Goal: Task Accomplishment & Management: Manage account settings

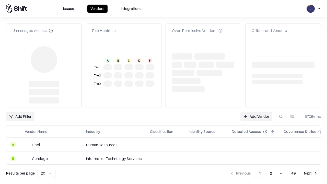
click at [256, 116] on link "Add Vendor" at bounding box center [256, 116] width 32 height 9
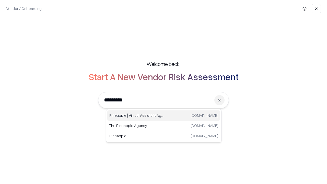
click at [164, 115] on div "Pineapple | Virtual Assistant Agency [DOMAIN_NAME]" at bounding box center [163, 115] width 113 height 10
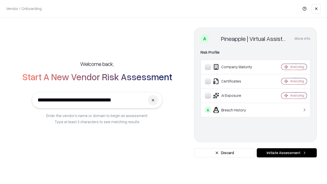
type input "**********"
click at [286, 153] on button "Initiate Assessment" at bounding box center [287, 152] width 60 height 9
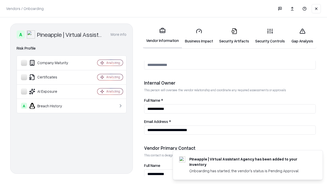
scroll to position [265, 0]
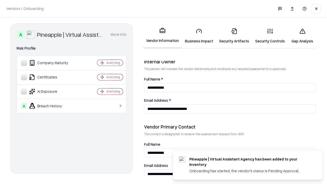
click at [199, 36] on link "Business Impact" at bounding box center [199, 36] width 34 height 24
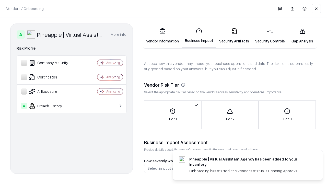
click at [234, 36] on link "Security Artifacts" at bounding box center [234, 36] width 36 height 24
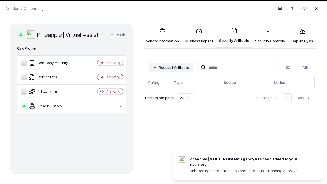
click at [171, 67] on button "Request Artifacts" at bounding box center [171, 67] width 44 height 9
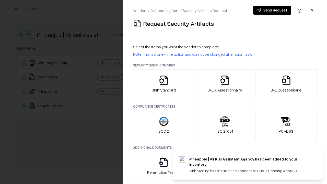
click at [163, 84] on icon "button" at bounding box center [164, 80] width 10 height 10
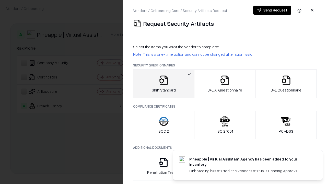
click at [272, 10] on button "Send Request" at bounding box center [272, 10] width 38 height 9
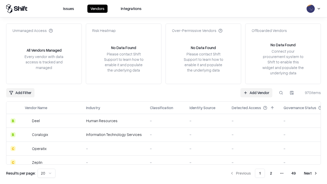
click at [281, 92] on button at bounding box center [280, 92] width 9 height 9
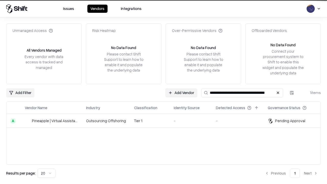
type input "**********"
click at [166, 121] on td "Tier 1" at bounding box center [150, 121] width 40 height 14
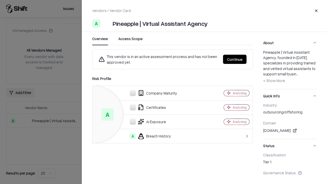
click at [235, 59] on button "Continue" at bounding box center [234, 59] width 23 height 9
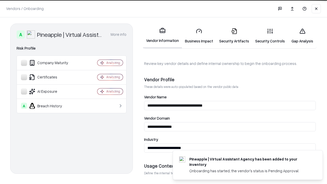
click at [234, 36] on link "Security Artifacts" at bounding box center [234, 36] width 36 height 24
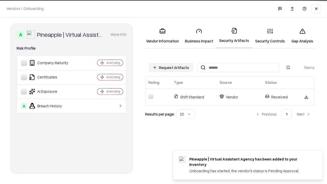
click at [302, 36] on link "Gap Analysis" at bounding box center [302, 36] width 29 height 24
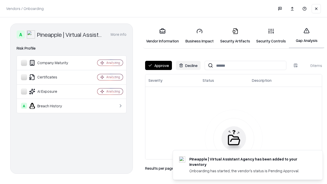
click at [158, 65] on button "Approve" at bounding box center [158, 65] width 27 height 9
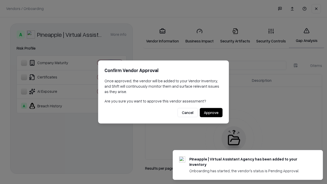
click at [211, 112] on button "Approve" at bounding box center [211, 112] width 23 height 9
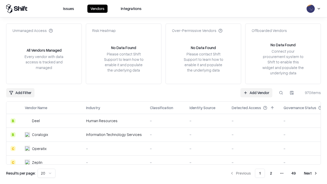
type input "**********"
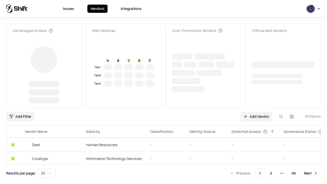
click at [256, 116] on link "Add Vendor" at bounding box center [256, 116] width 32 height 9
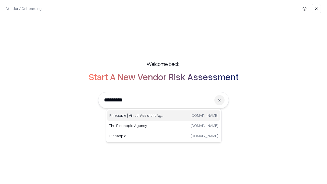
click at [164, 115] on div "Pineapple | Virtual Assistant Agency [DOMAIN_NAME]" at bounding box center [163, 115] width 113 height 10
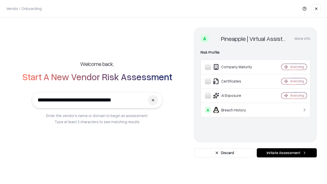
type input "**********"
click at [286, 153] on button "Initiate Assessment" at bounding box center [287, 152] width 60 height 9
